Goal: Transaction & Acquisition: Purchase product/service

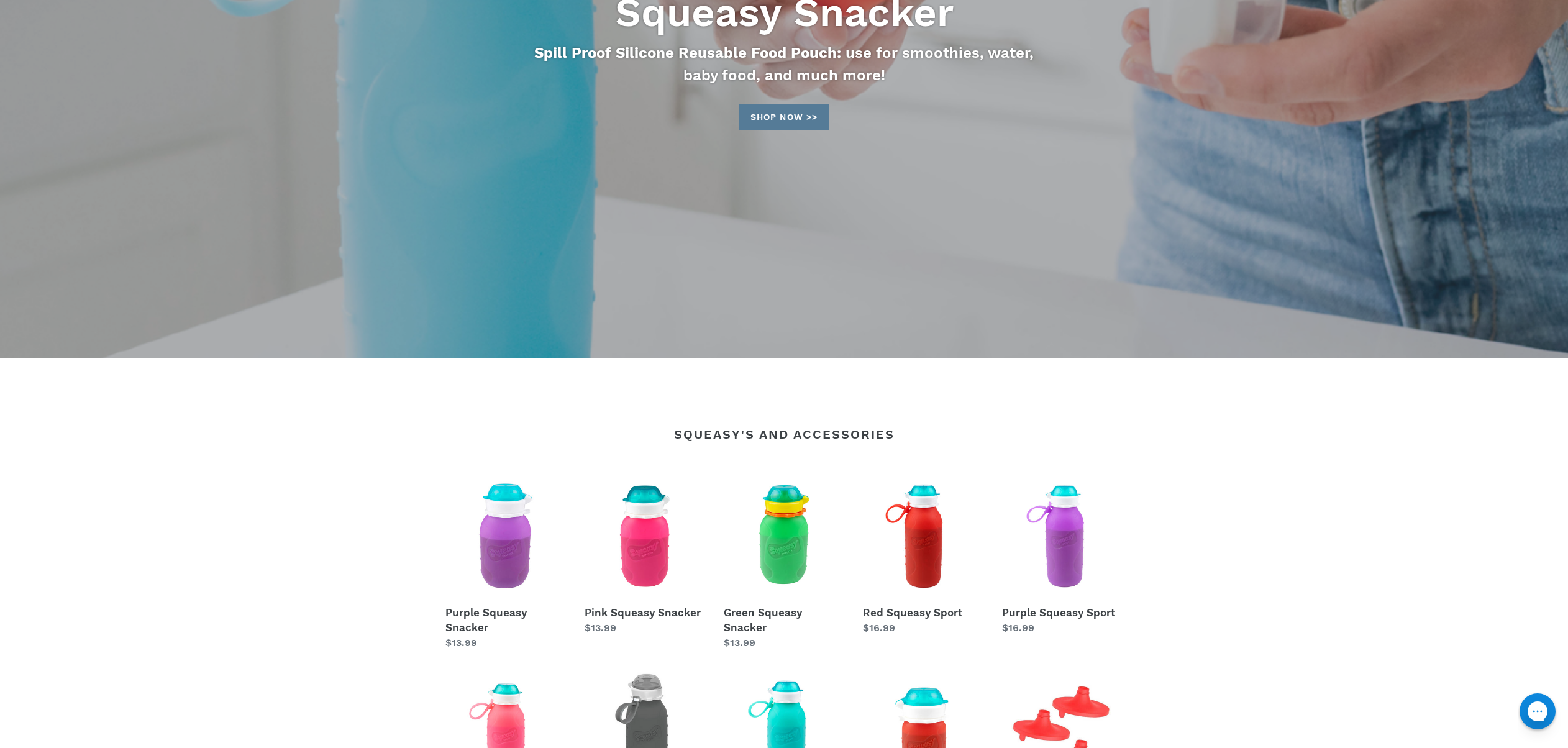
scroll to position [303, 0]
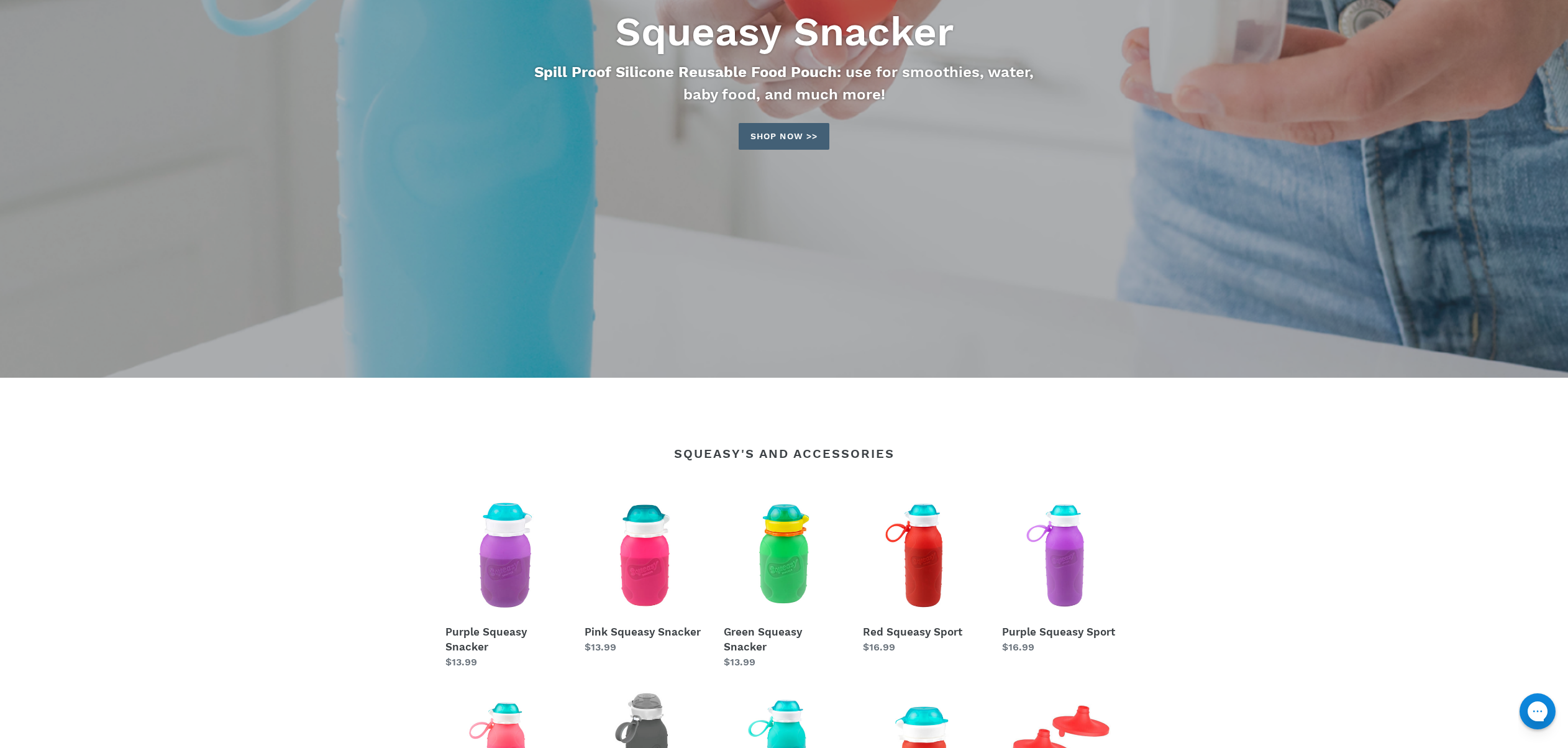
click at [764, 142] on link "Shop now >>" at bounding box center [783, 136] width 91 height 27
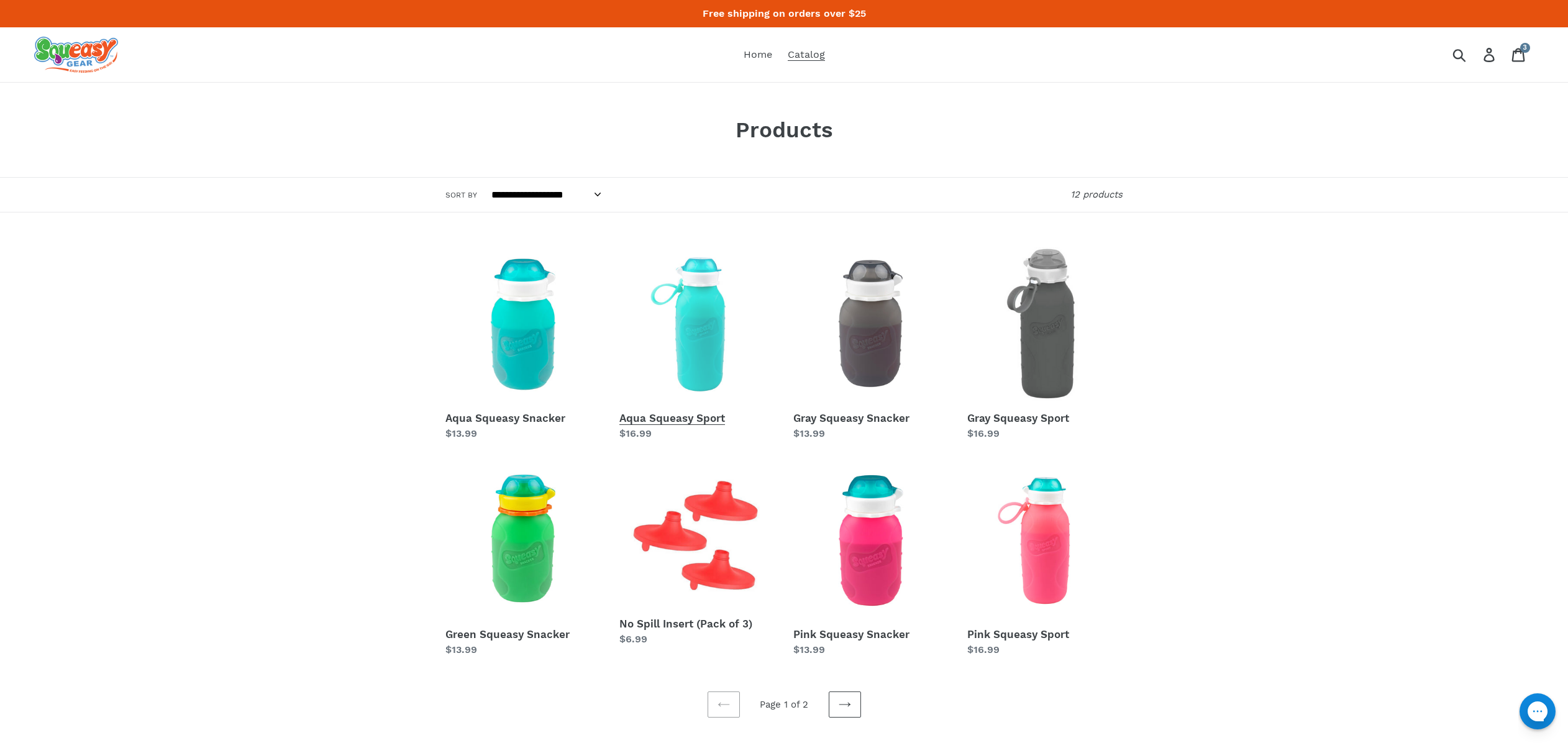
click at [661, 425] on link "Aqua Squeasy Sport" at bounding box center [697, 343] width 156 height 194
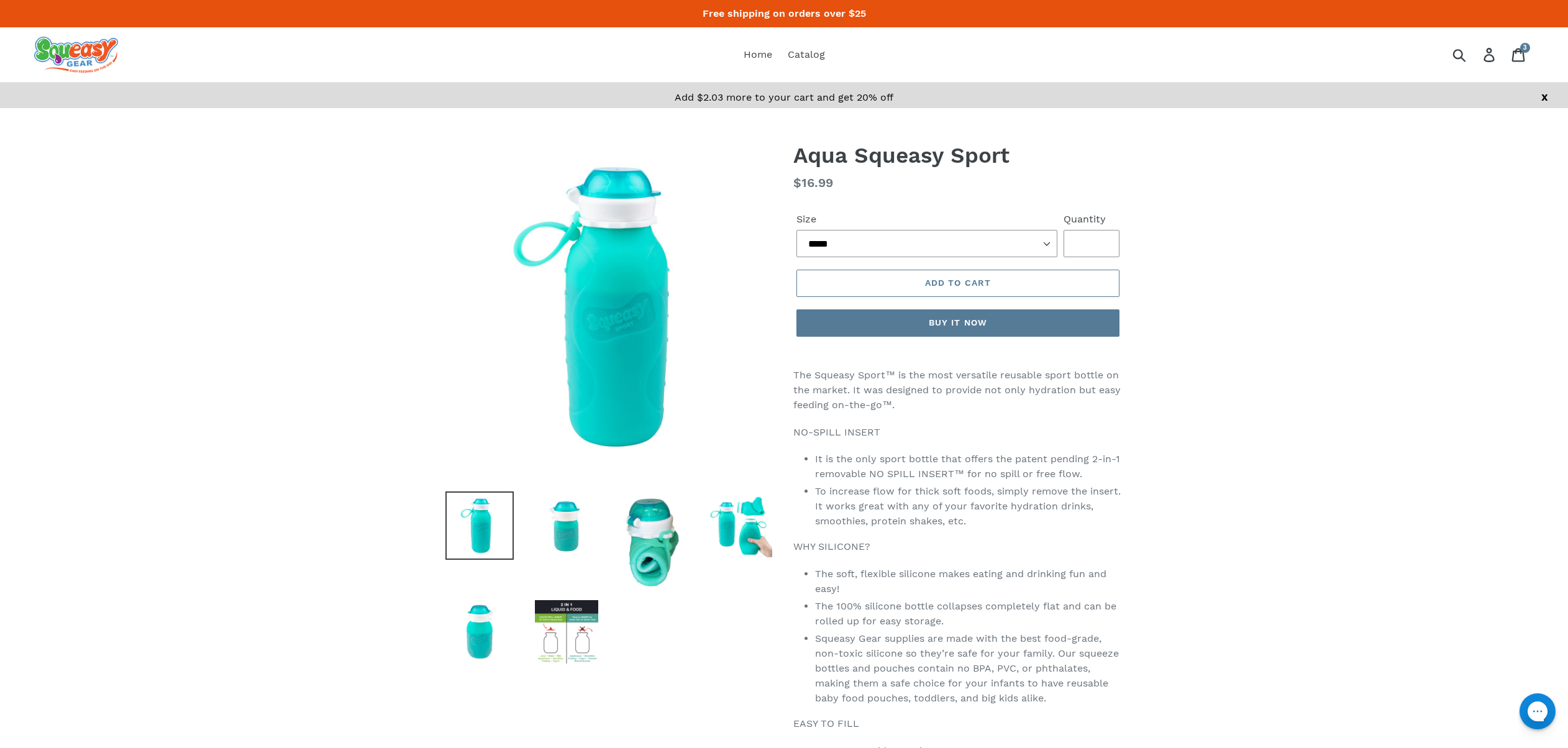
click at [918, 257] on form "Size ***** **** ****** ***** **** ****** Quantity * Error Quantity must be 1 or…" at bounding box center [957, 271] width 329 height 157
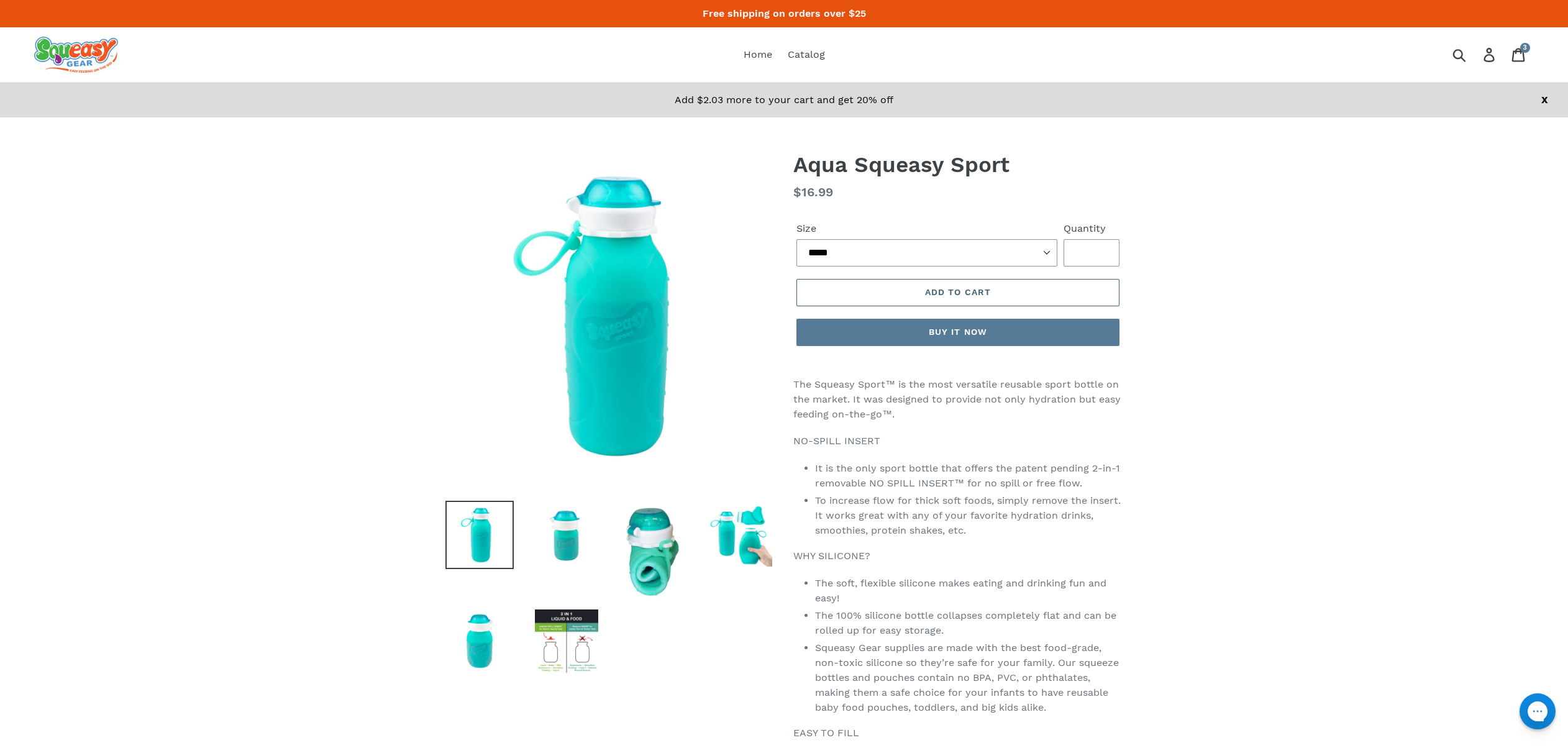
click at [918, 285] on button "Add to cart" at bounding box center [958, 293] width 323 height 27
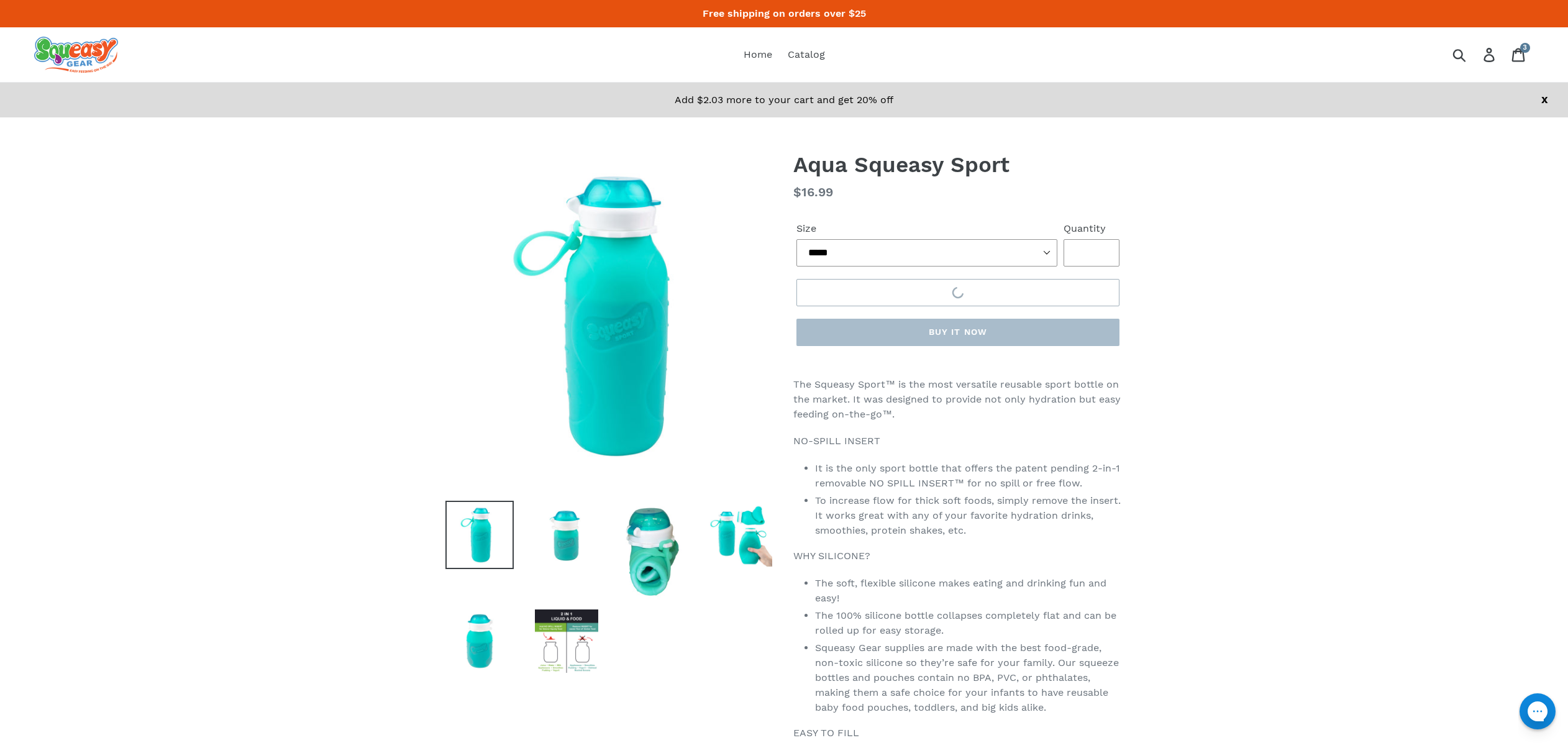
scroll to position [1, 0]
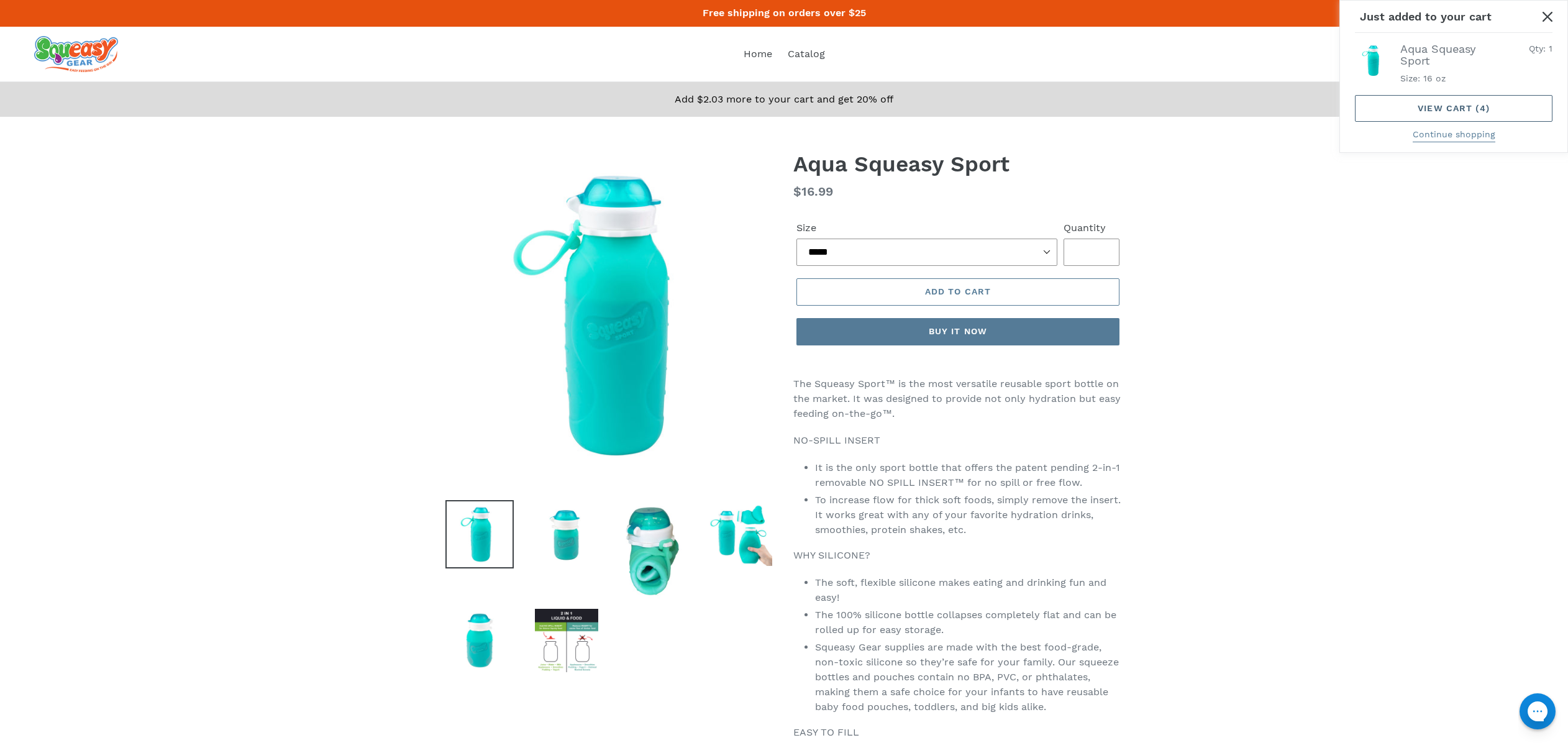
click at [1395, 106] on link "View cart ( 4 )" at bounding box center [1454, 108] width 198 height 27
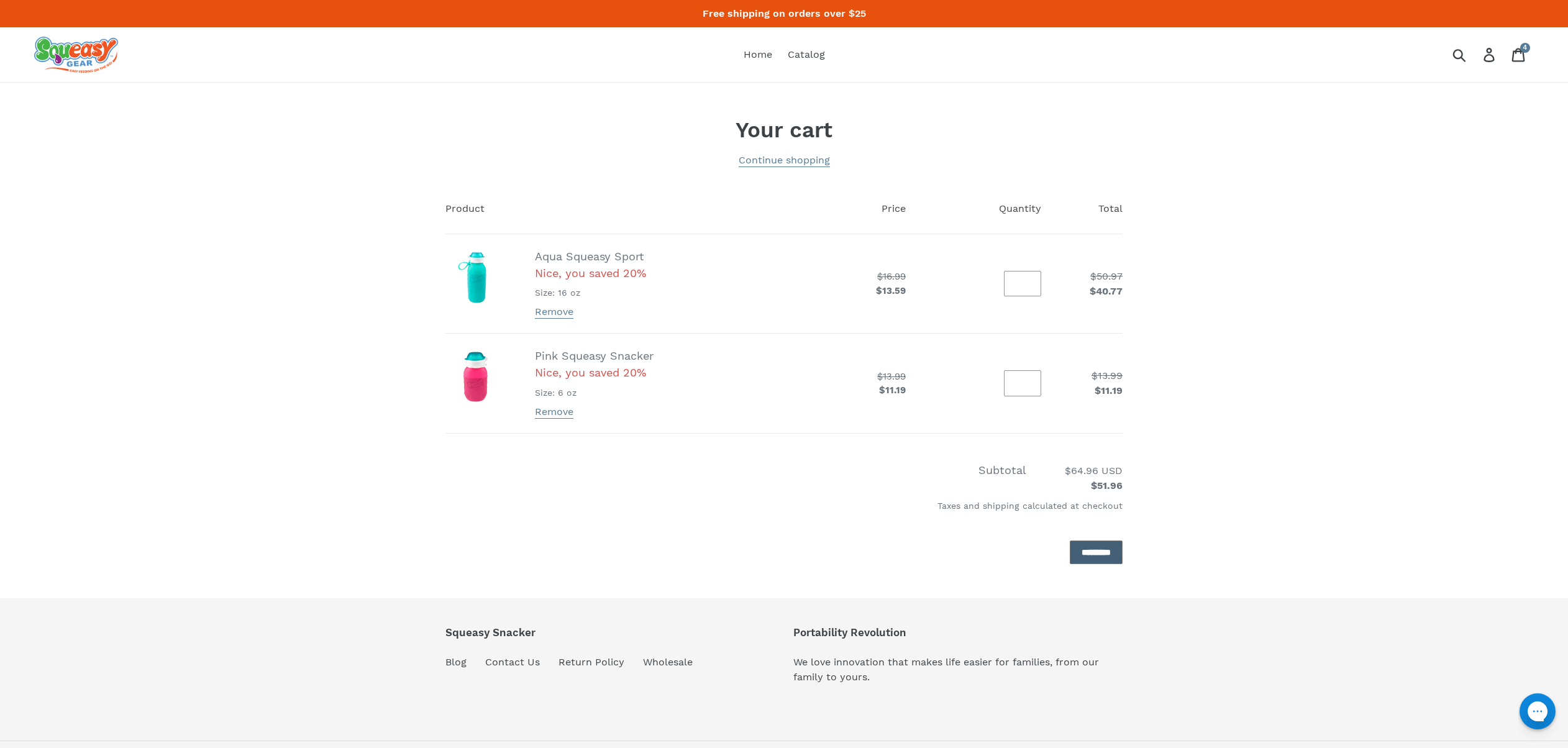
click at [1074, 549] on input "*********" at bounding box center [1096, 552] width 53 height 24
click at [759, 56] on span "Home" at bounding box center [757, 55] width 28 height 13
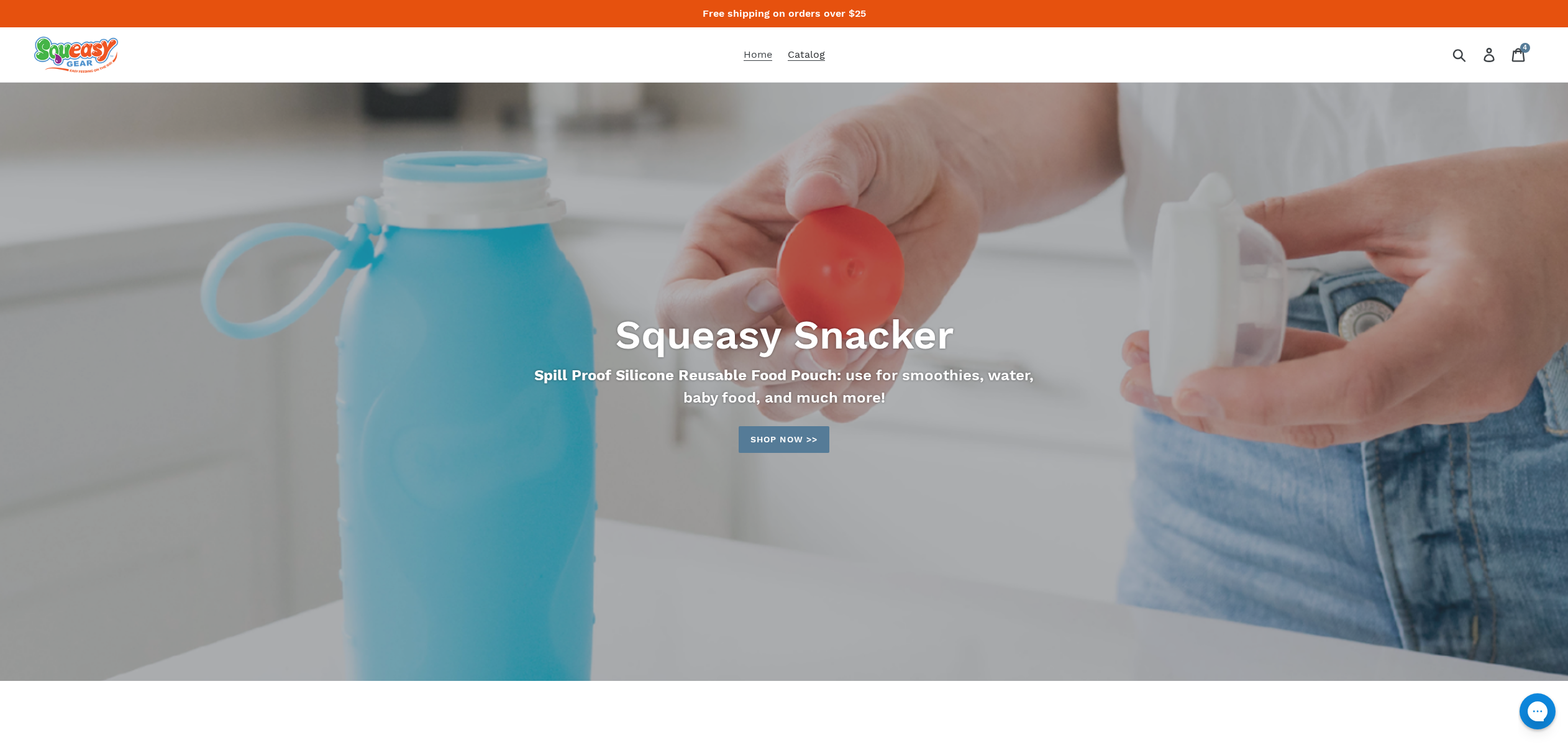
click at [795, 55] on span "Catalog" at bounding box center [806, 55] width 38 height 13
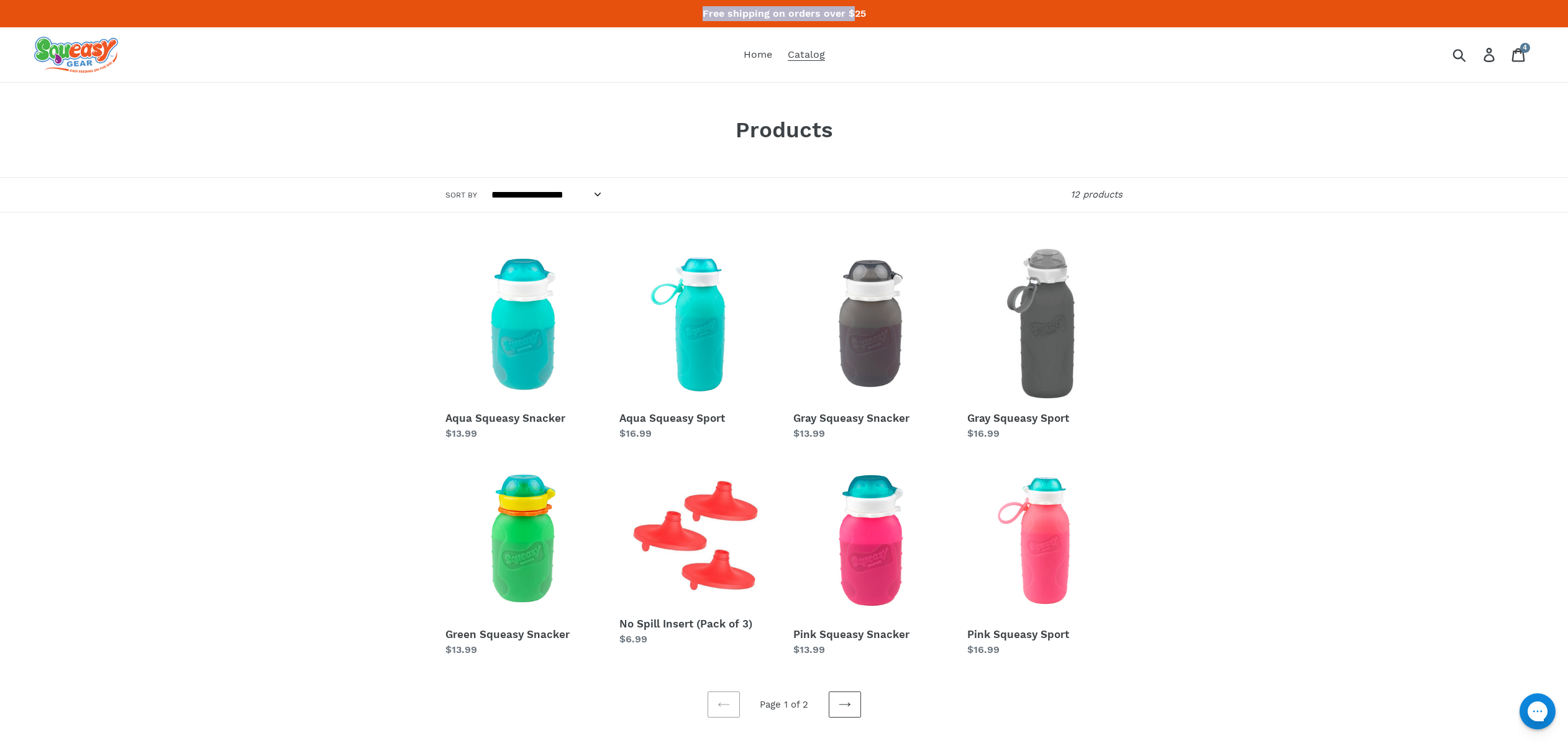
drag, startPoint x: 855, startPoint y: 12, endPoint x: 671, endPoint y: 5, distance: 184.1
click at [671, 5] on p "Free shipping on orders over $25" at bounding box center [784, 14] width 1568 height 27
click at [670, 5] on p "Free shipping on orders over $25" at bounding box center [784, 14] width 1568 height 27
